Goal: Share content: Share content

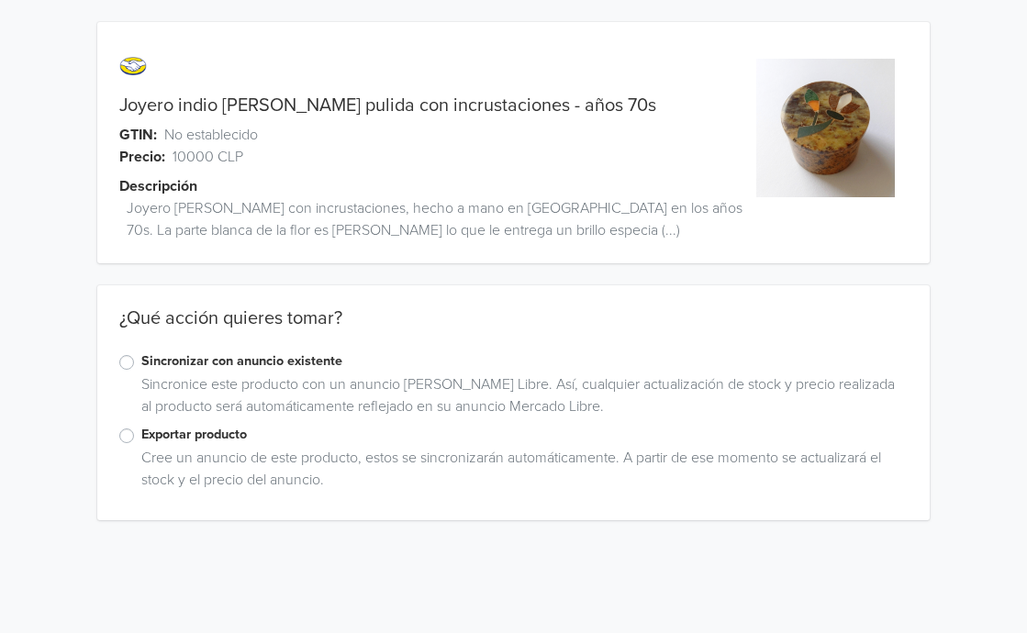
click at [141, 436] on label "Exportar producto" at bounding box center [524, 435] width 767 height 20
click at [0, 0] on input "Exportar producto" at bounding box center [0, 0] width 0 height 0
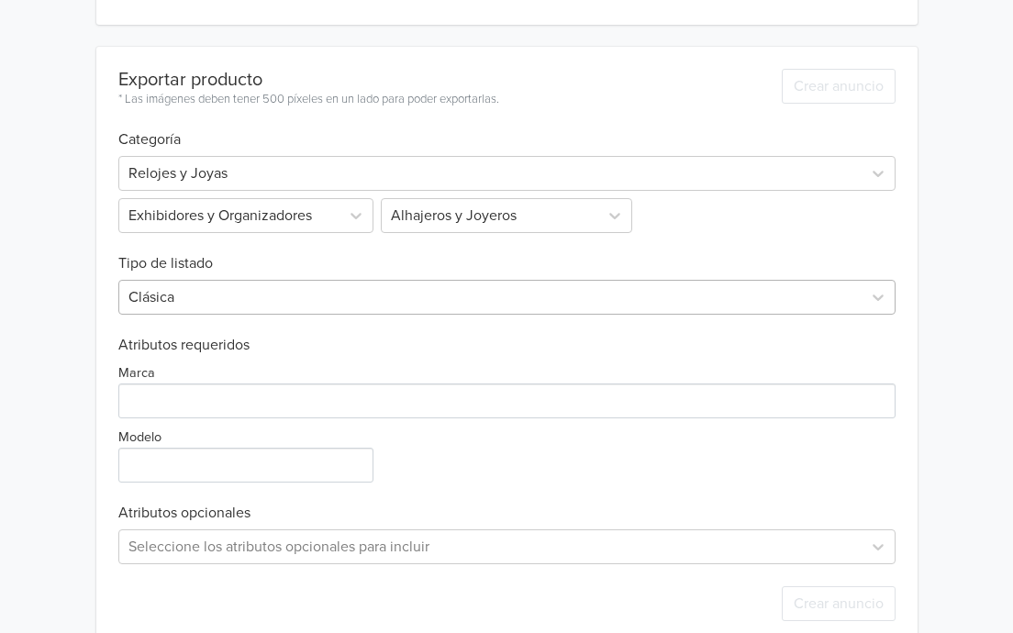
scroll to position [528, 0]
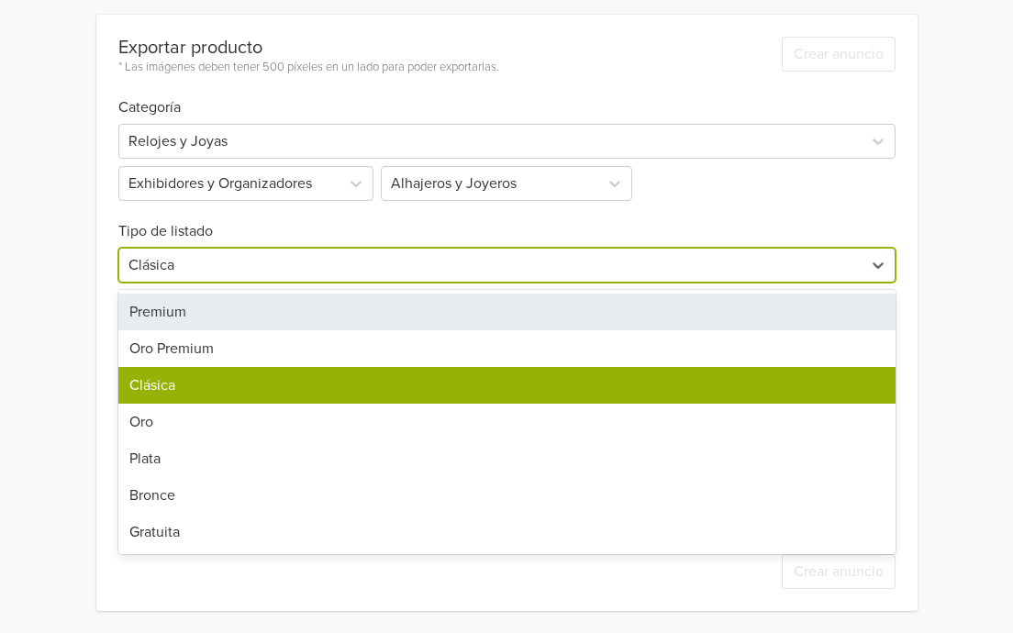
click at [310, 267] on div at bounding box center [490, 265] width 724 height 26
click at [259, 302] on div "Premium" at bounding box center [506, 312] width 777 height 37
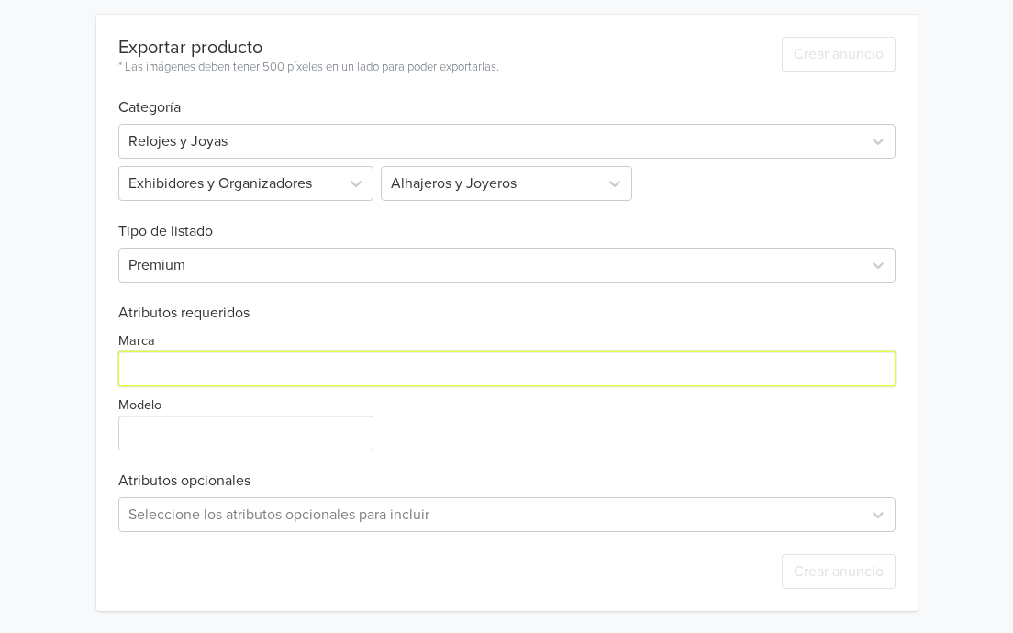
click at [258, 372] on input "Marca" at bounding box center [506, 369] width 777 height 35
type input "Genérico"
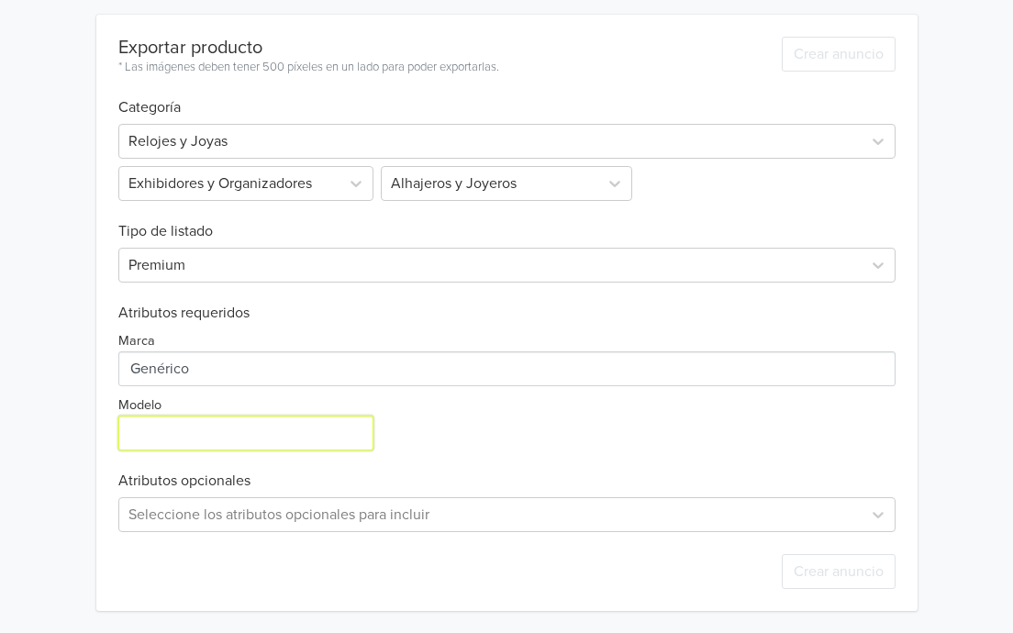
click at [242, 438] on input "Modelo" at bounding box center [245, 433] width 255 height 35
click at [300, 428] on input "Modelo" at bounding box center [245, 433] width 255 height 35
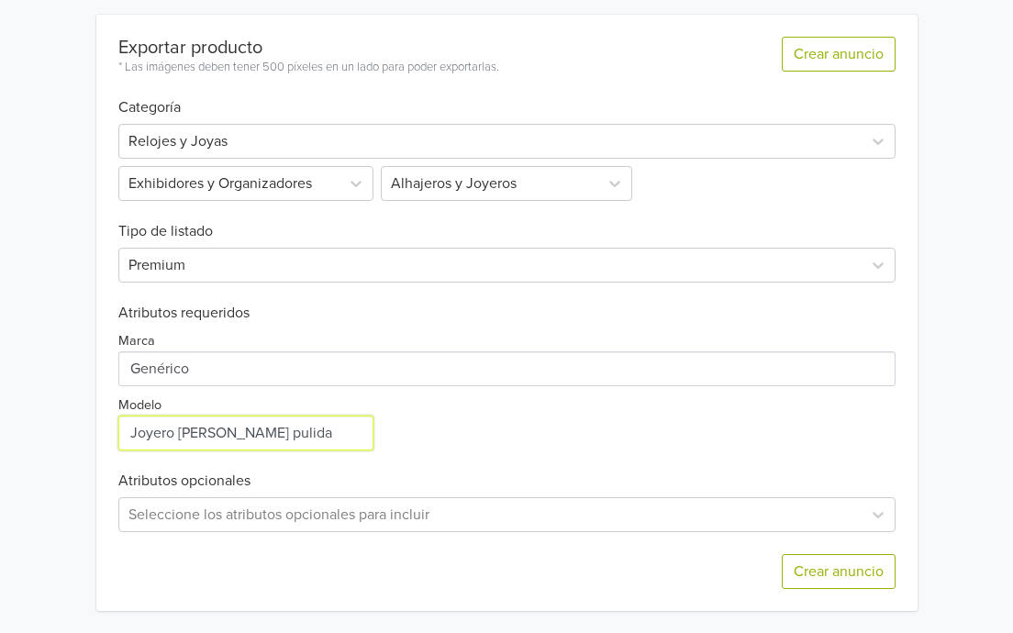
type input "Joyero [PERSON_NAME] pulida"
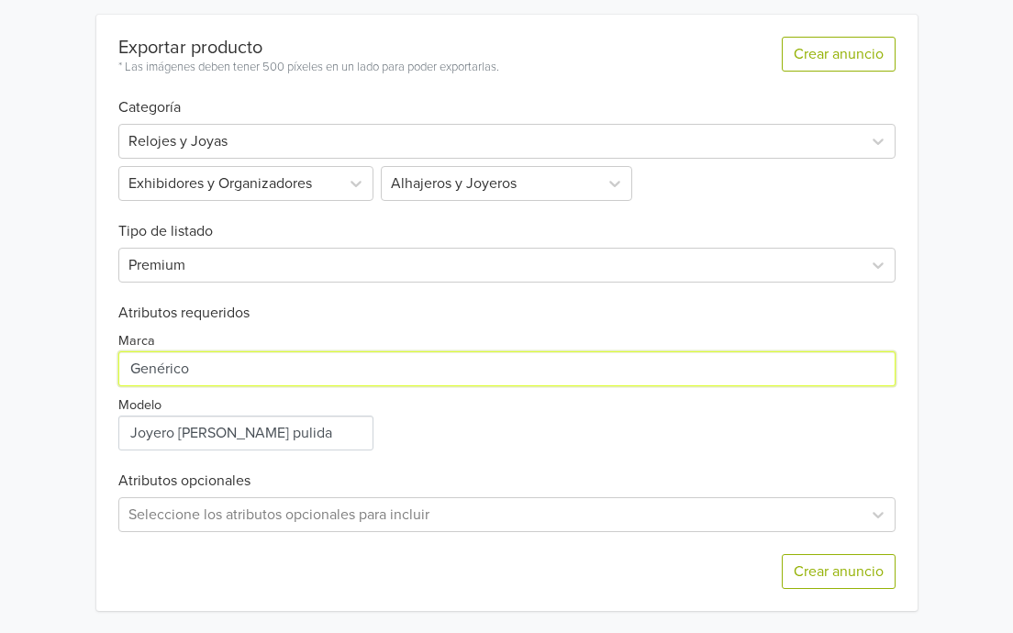
drag, startPoint x: 164, startPoint y: 362, endPoint x: 45, endPoint y: 339, distance: 121.5
click at [45, 339] on div "Joyero indio [PERSON_NAME] pulida con incrustaciones - años 70s GTIN: No establ…" at bounding box center [507, 52] width 986 height 1161
type input "Hecho en [GEOGRAPHIC_DATA]"
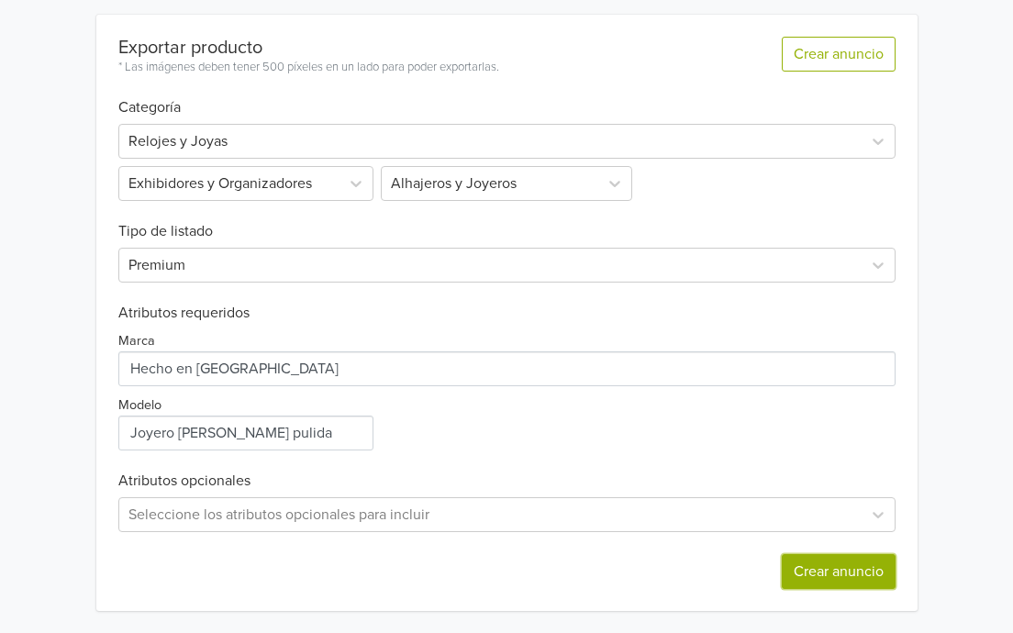
click at [809, 571] on button "Crear anuncio" at bounding box center [839, 571] width 114 height 35
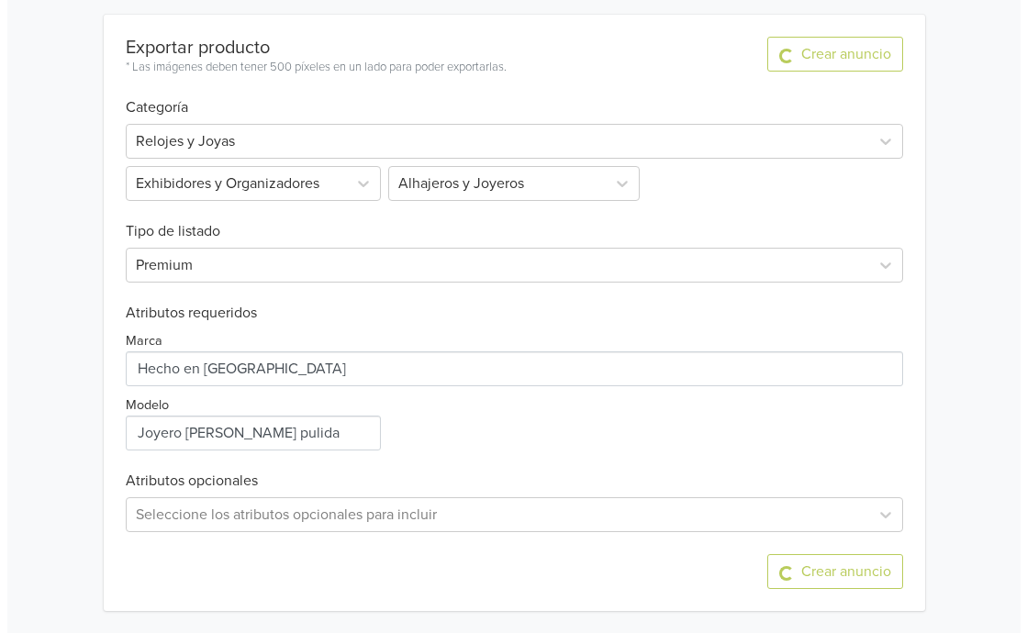
scroll to position [0, 0]
